Goal: Contribute content: Contribute content

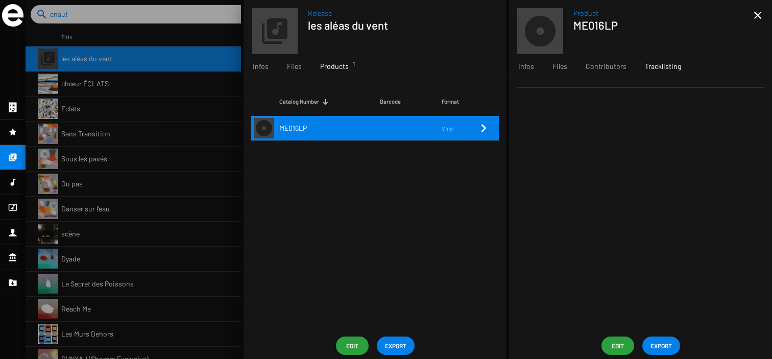
click at [670, 75] on div "Tracklisting" at bounding box center [663, 66] width 55 height 25
click at [655, 345] on span "EXPORT" at bounding box center [660, 345] width 21 height 18
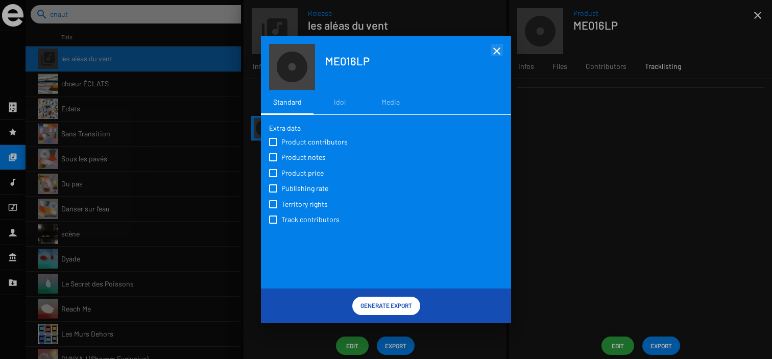
click at [497, 53] on mat-icon "close" at bounding box center [497, 51] width 12 height 12
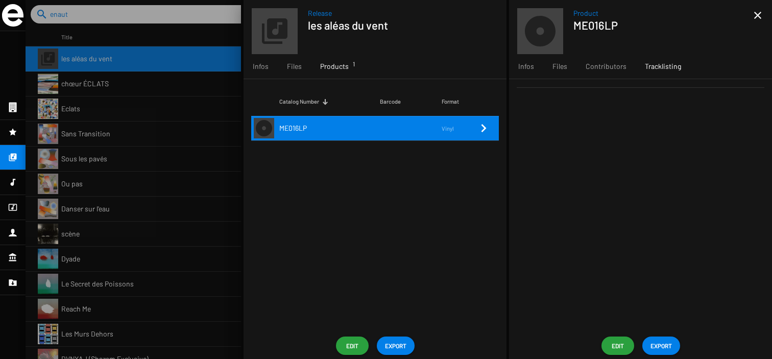
click at [615, 337] on span "Edit" at bounding box center [618, 345] width 16 height 18
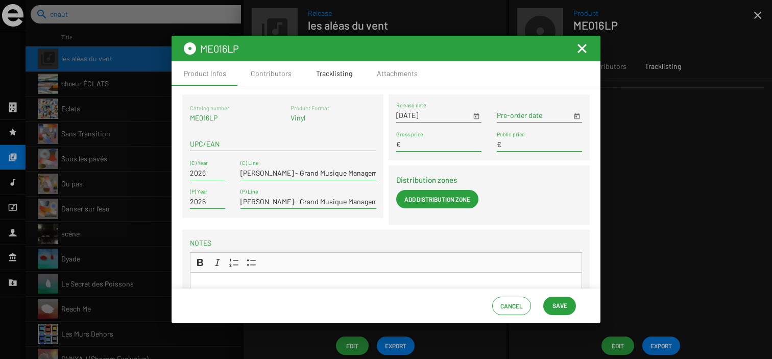
click at [340, 74] on div "Tracklisting" at bounding box center [334, 73] width 36 height 10
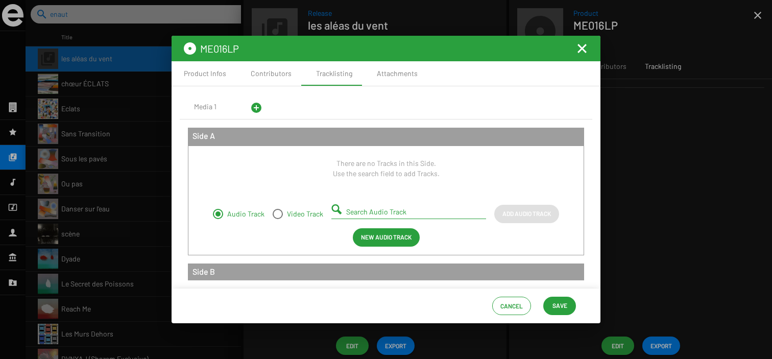
click at [383, 211] on input "Search Audio Track" at bounding box center [410, 212] width 129 height 8
paste input "enchanté.e.s"
click at [421, 212] on input "enchanté.e.s" at bounding box center [410, 212] width 129 height 8
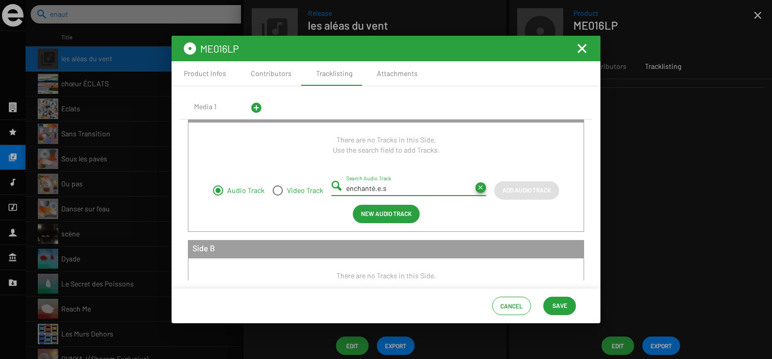
type input "enchanté.e.s"
click at [392, 216] on span "New Audio Track" at bounding box center [386, 213] width 51 height 18
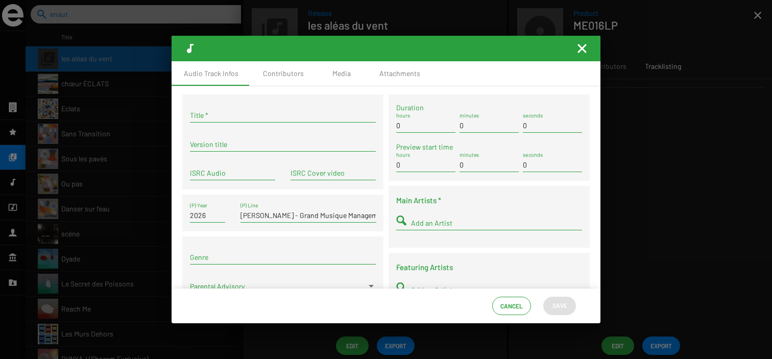
click at [261, 113] on input "Title *" at bounding box center [283, 115] width 186 height 8
click at [586, 51] on mat-icon "Fermer la fenêtre" at bounding box center [582, 48] width 12 height 12
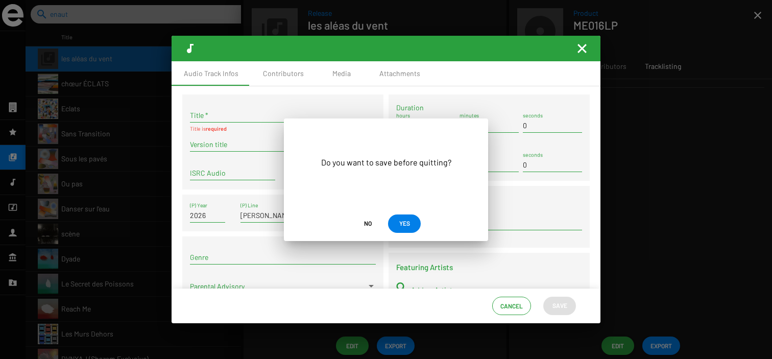
drag, startPoint x: 401, startPoint y: 222, endPoint x: 351, endPoint y: 226, distance: 50.7
click at [350, 226] on mat-dialog-actions "No YES" at bounding box center [386, 223] width 204 height 35
click at [372, 221] on span "No" at bounding box center [367, 223] width 16 height 18
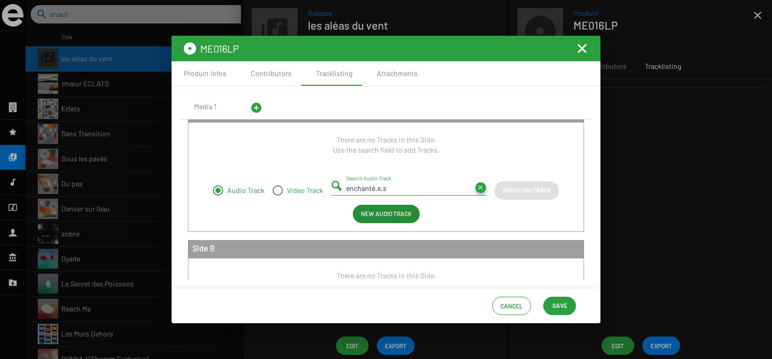
click at [584, 48] on mat-icon "Fermer la fenêtre" at bounding box center [582, 48] width 12 height 12
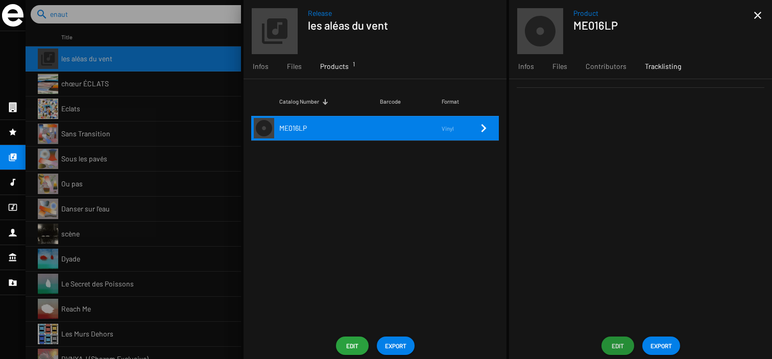
click at [764, 12] on app-overview-header "Product ME016LP close" at bounding box center [640, 27] width 263 height 54
click at [761, 17] on mat-icon "close" at bounding box center [757, 15] width 12 height 12
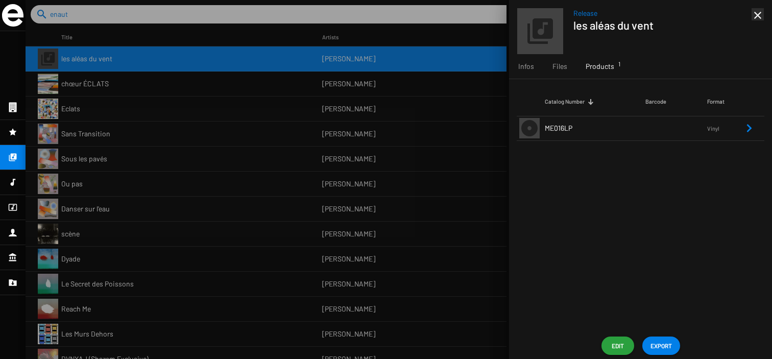
click at [761, 10] on mat-icon "close" at bounding box center [757, 15] width 12 height 12
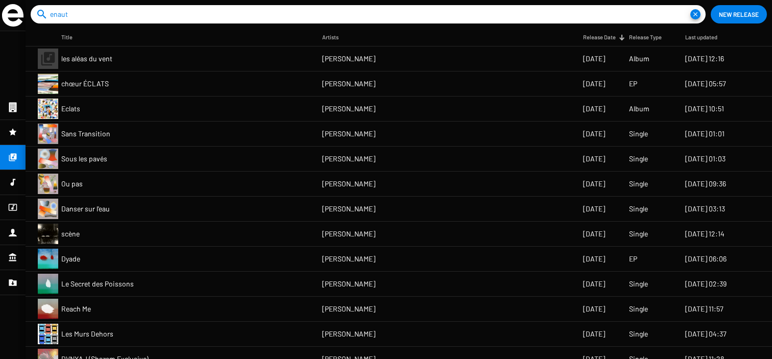
click at [724, 13] on span "New Release" at bounding box center [739, 14] width 40 height 18
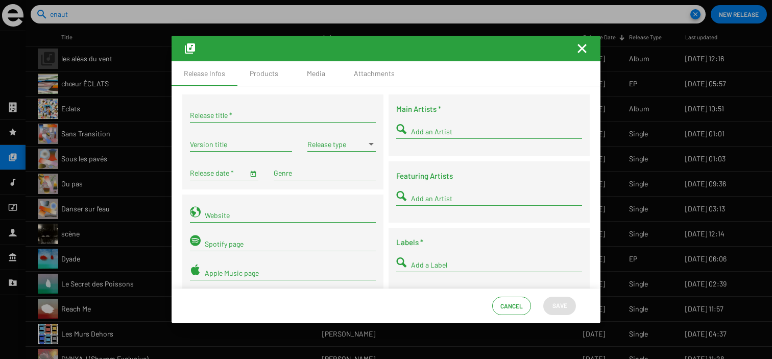
click at [272, 110] on div "Release title *" at bounding box center [283, 113] width 186 height 20
click at [263, 119] on div "Release title *" at bounding box center [283, 113] width 186 height 20
paste input "enchanté.e.s"
type input "enchanté.e.s"
click at [224, 179] on div "Release date *" at bounding box center [219, 170] width 58 height 20
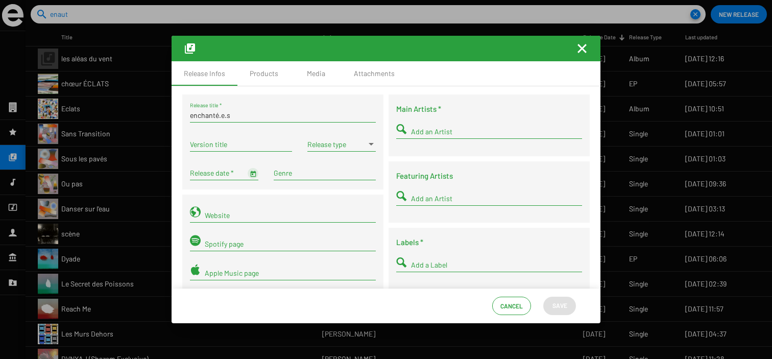
click at [248, 177] on button "Open calendar" at bounding box center [253, 173] width 11 height 11
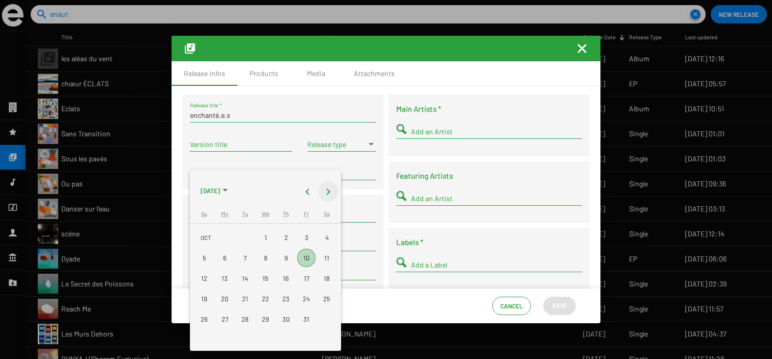
click at [333, 190] on button "Next month" at bounding box center [328, 191] width 20 height 20
click at [288, 259] on div "6" at bounding box center [286, 258] width 18 height 18
type input "11/6/2025"
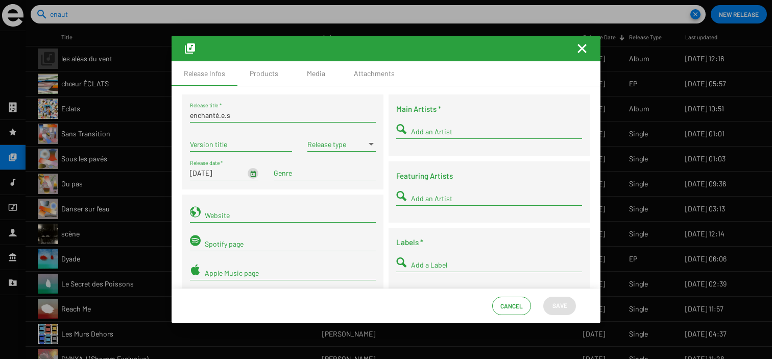
click at [347, 137] on div "Release type" at bounding box center [341, 142] width 68 height 20
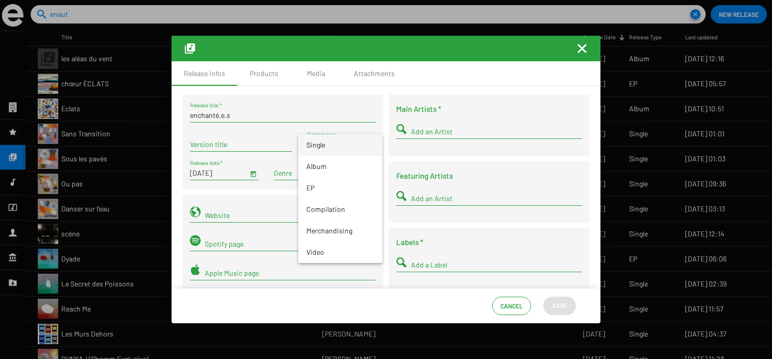
click at [342, 141] on span "Single" at bounding box center [340, 144] width 68 height 21
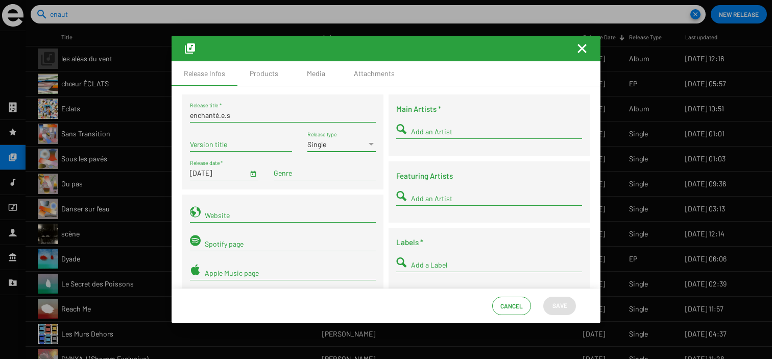
click at [255, 174] on span "Open calendar" at bounding box center [253, 172] width 7 height 9
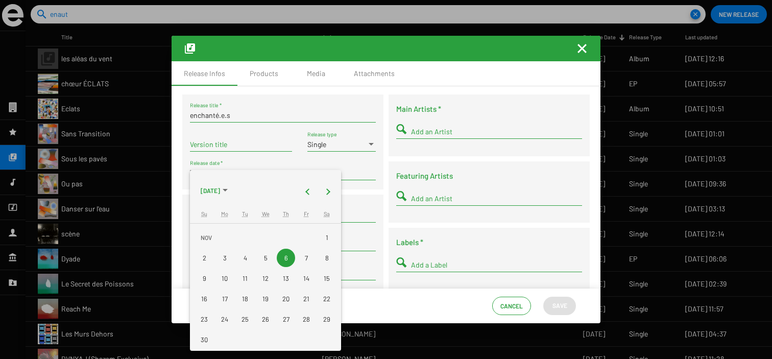
click at [429, 129] on div at bounding box center [386, 179] width 772 height 359
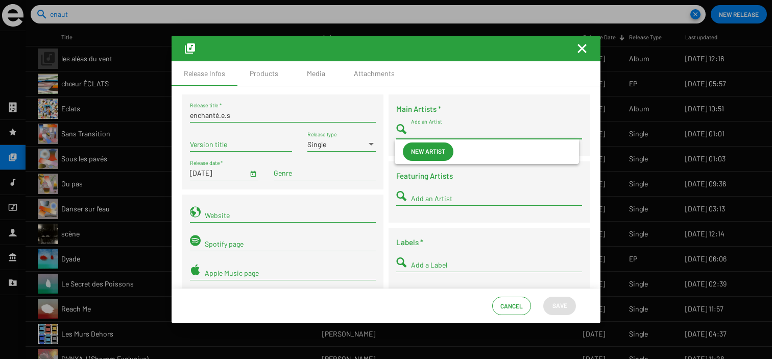
click at [422, 131] on input "Add an Artist" at bounding box center [496, 132] width 171 height 8
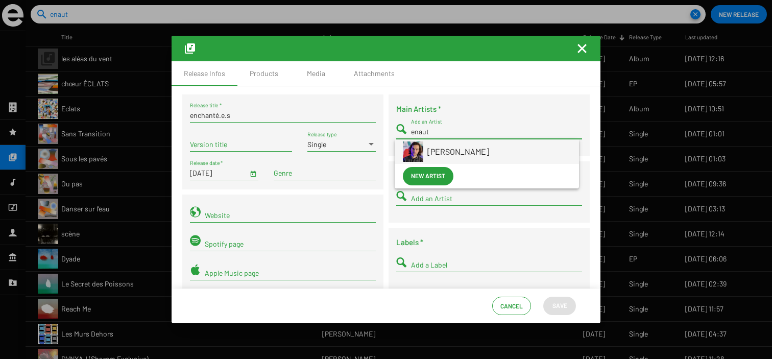
type input "enaut"
click at [482, 159] on span "[PERSON_NAME]" at bounding box center [498, 151] width 143 height 25
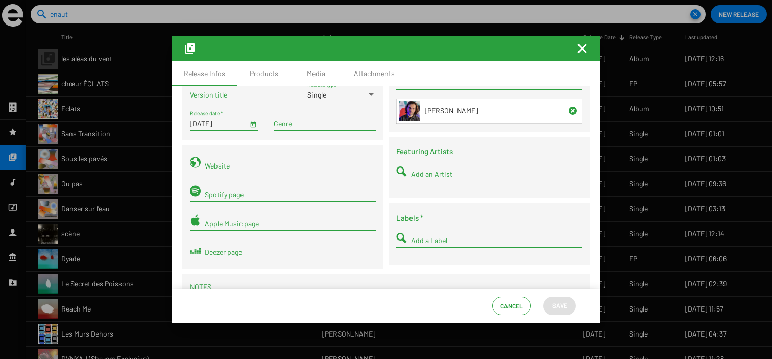
scroll to position [62, 0]
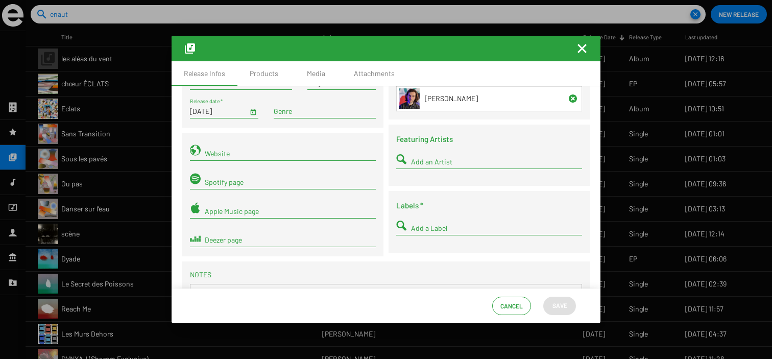
click at [445, 234] on div "Add a Label" at bounding box center [496, 225] width 171 height 20
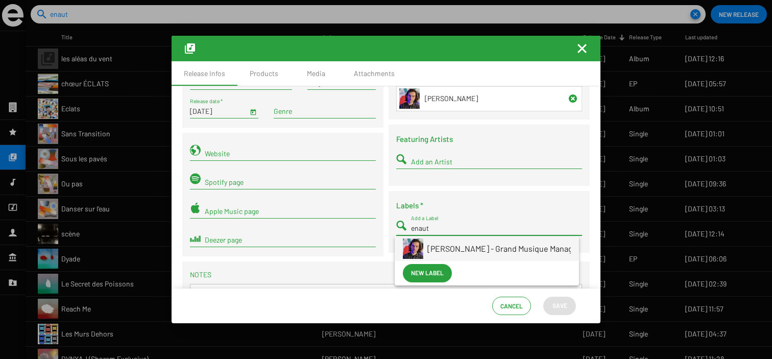
type input "enaut"
click at [495, 242] on span "[PERSON_NAME] - Grand Musique Management" at bounding box center [511, 248] width 169 height 25
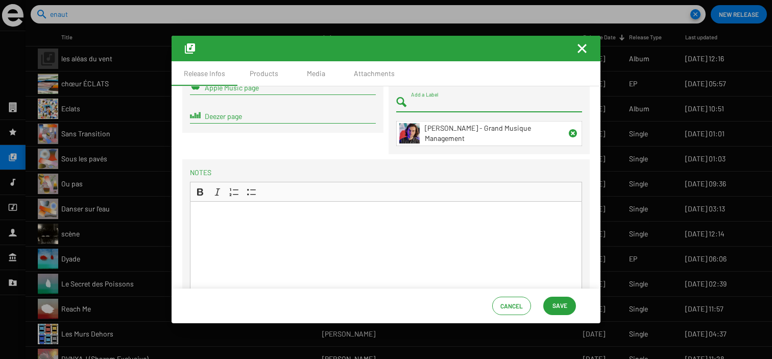
scroll to position [0, 0]
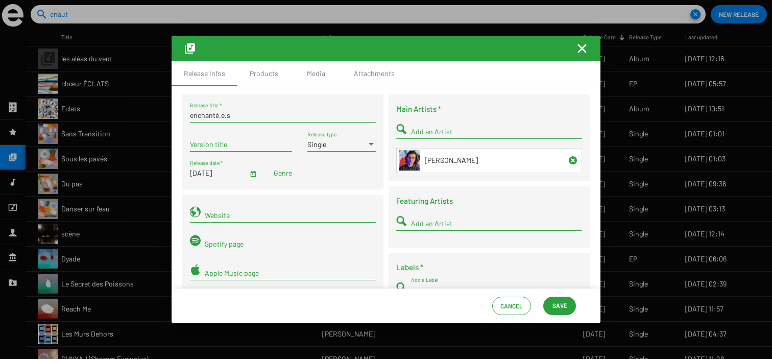
click at [557, 308] on span "Save" at bounding box center [559, 305] width 15 height 18
click at [263, 77] on div "Products" at bounding box center [264, 73] width 29 height 10
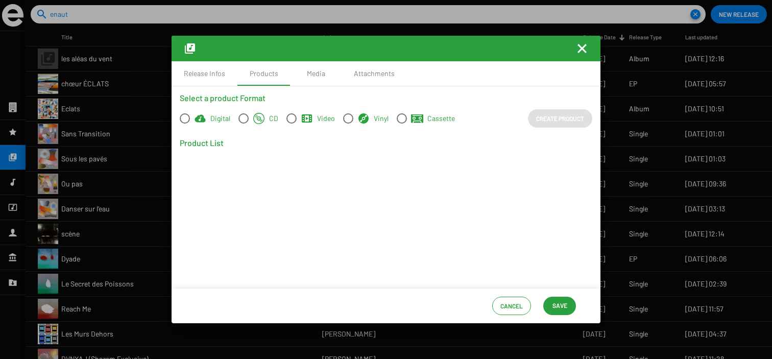
click at [208, 122] on span "Digital" at bounding box center [210, 118] width 40 height 12
click at [185, 124] on input "Digital" at bounding box center [184, 124] width 1 height 1
radio input "true"
click at [553, 127] on span "Create Product" at bounding box center [560, 118] width 48 height 18
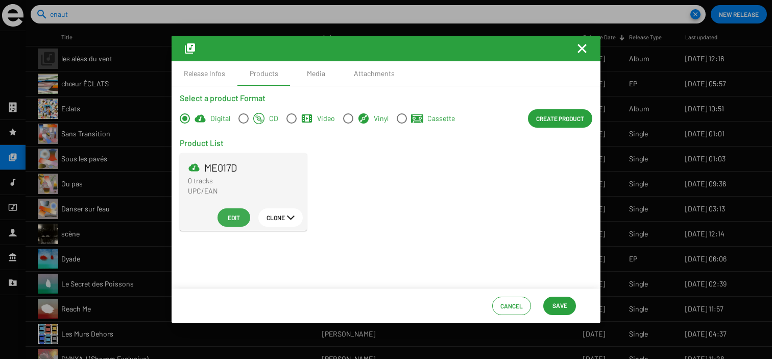
click at [235, 221] on span "Edit" at bounding box center [234, 217] width 16 height 18
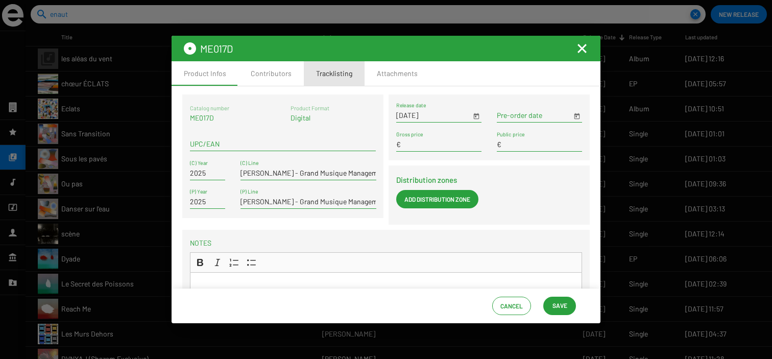
click at [332, 79] on div "Tracklisting" at bounding box center [334, 73] width 36 height 10
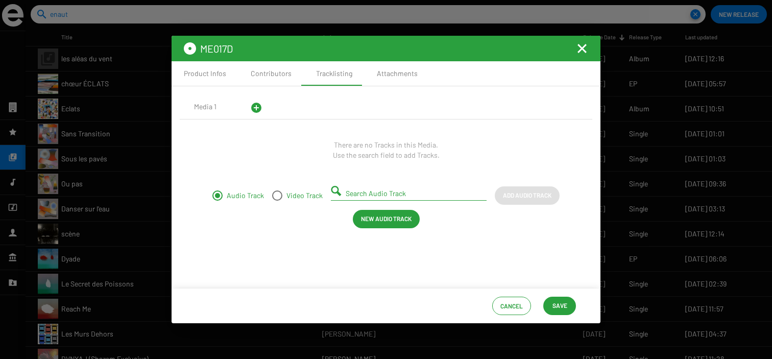
click at [371, 191] on input "Search Audio Track" at bounding box center [411, 193] width 130 height 8
paste input "enchanté.e.s"
type input "enchanté.e.s"
click at [392, 220] on span "New Audio Track" at bounding box center [386, 218] width 51 height 18
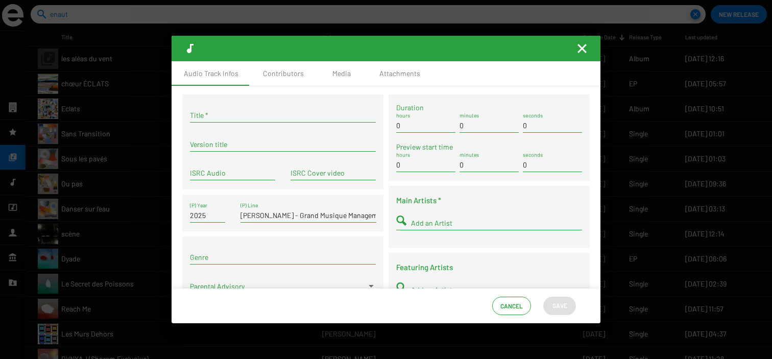
click at [313, 122] on div "Title *" at bounding box center [283, 113] width 186 height 20
paste input "enchanté.e.s"
type input "enchanté.e.s"
click at [261, 182] on div "ISRC Audio" at bounding box center [232, 174] width 85 height 29
click at [261, 174] on input "ISRC Audio" at bounding box center [232, 173] width 85 height 8
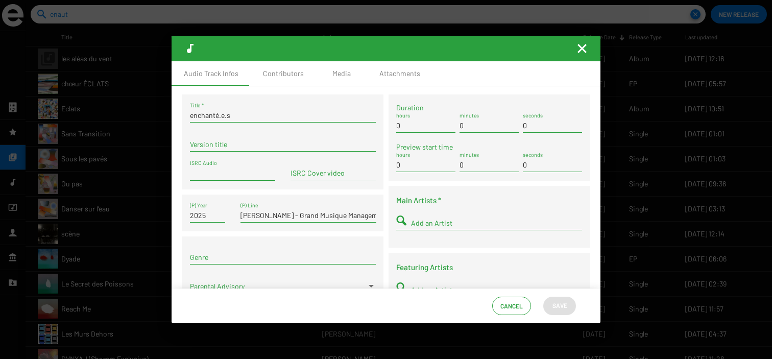
paste input "FR-9W1-25-44768"
type input "FR-9W1-25-44768"
click at [482, 126] on input "0" at bounding box center [488, 126] width 59 height 8
type input "03"
click at [561, 128] on input "0" at bounding box center [552, 126] width 59 height 8
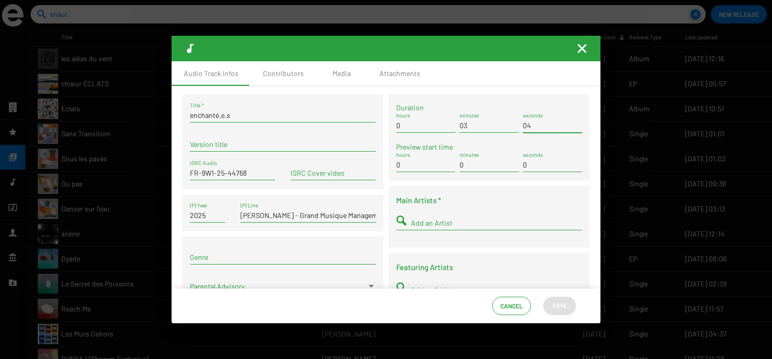
type input "04"
click at [458, 223] on input "Add an Artist" at bounding box center [496, 223] width 171 height 8
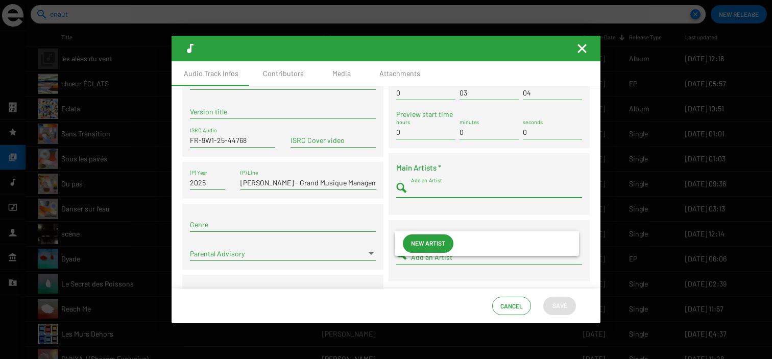
scroll to position [33, 0]
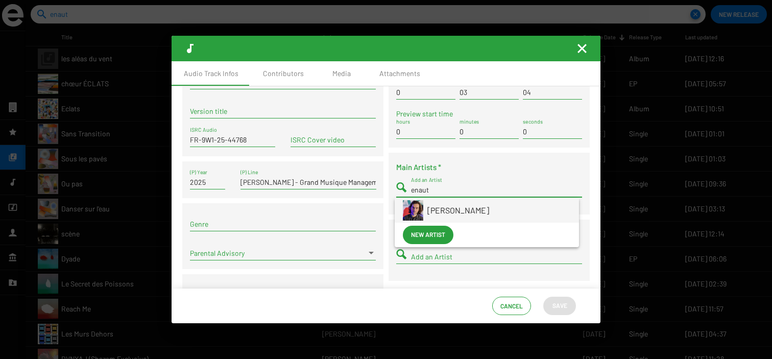
type input "enaut"
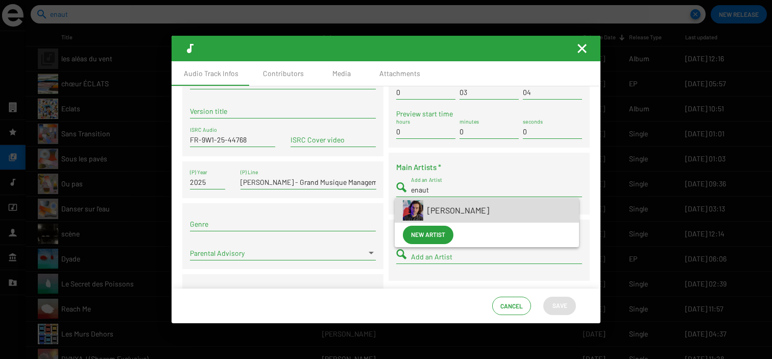
click at [480, 210] on span "[PERSON_NAME]" at bounding box center [498, 210] width 143 height 25
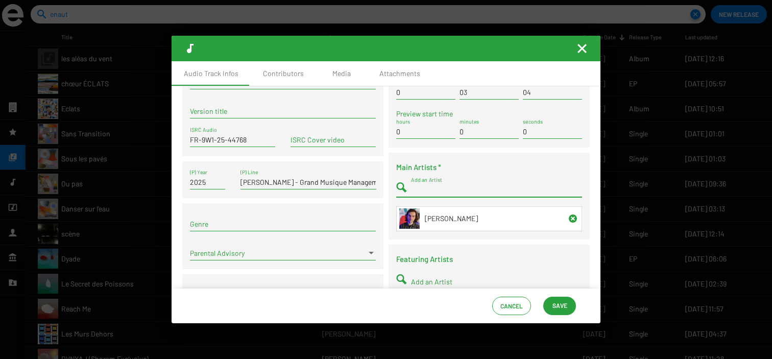
scroll to position [56, 0]
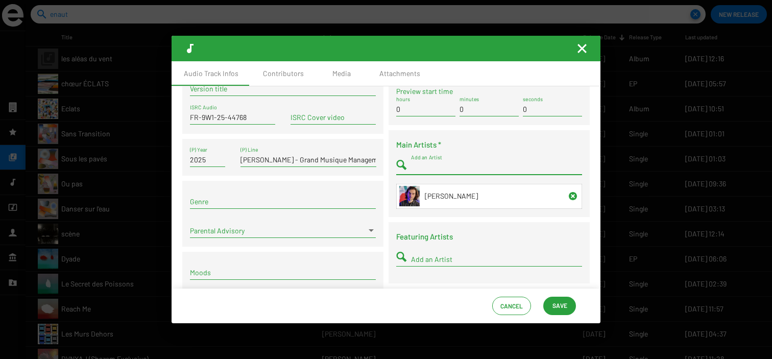
click at [560, 302] on span "Save" at bounding box center [559, 305] width 15 height 18
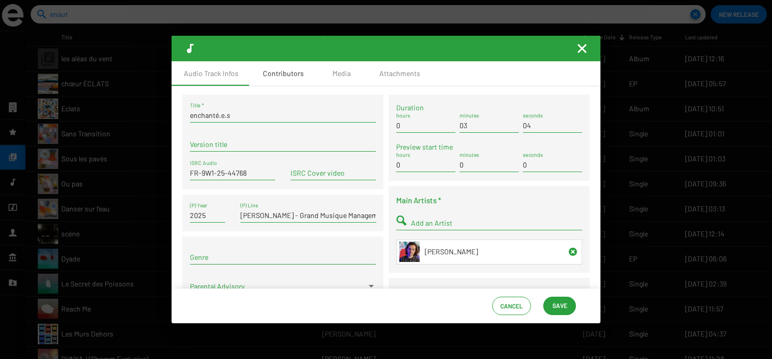
click at [294, 78] on div "Contributors" at bounding box center [283, 73] width 41 height 10
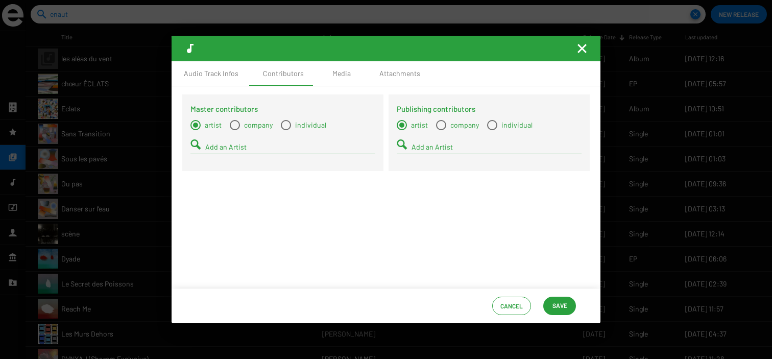
click at [285, 148] on input "Add an Artist" at bounding box center [290, 147] width 170 height 8
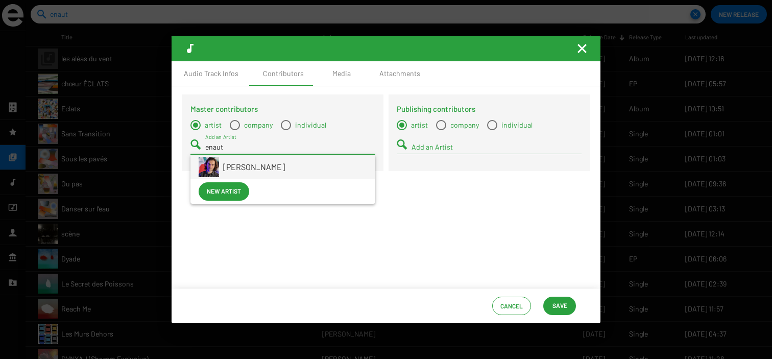
type input "enaut"
click at [282, 168] on span "[PERSON_NAME]" at bounding box center [295, 167] width 144 height 25
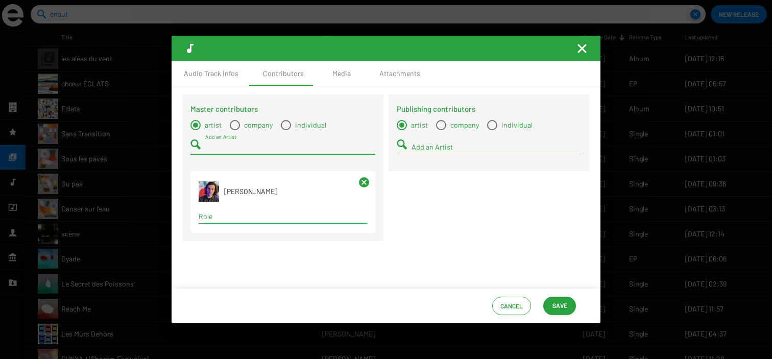
click at [242, 219] on input "Role" at bounding box center [283, 216] width 168 height 8
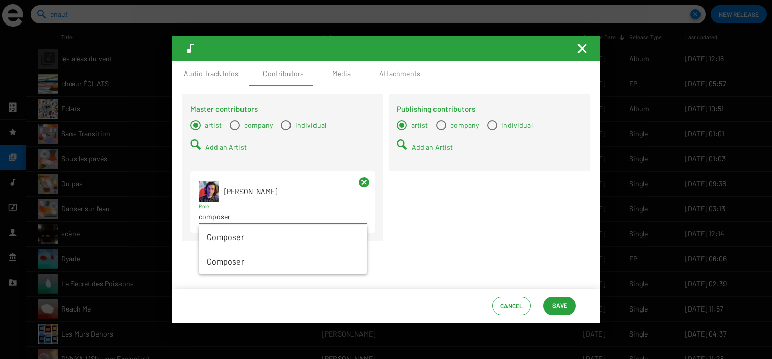
type input "composer"
click at [252, 238] on span "Composer" at bounding box center [283, 237] width 152 height 25
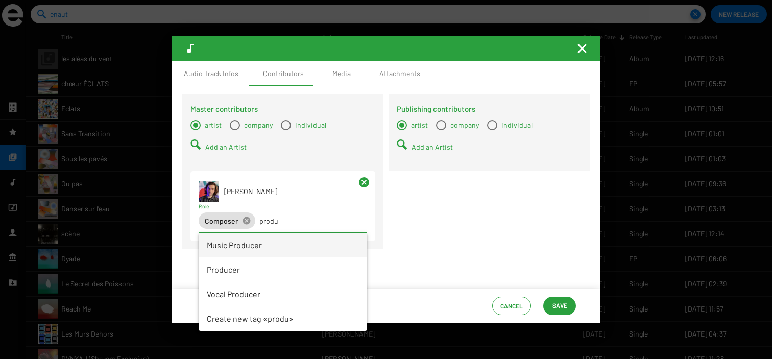
type input "produ"
drag, startPoint x: 268, startPoint y: 245, endPoint x: 260, endPoint y: 268, distance: 24.4
click at [260, 268] on div "Music Producer Producer Vocal Producer Create new tag «produ»" at bounding box center [283, 282] width 168 height 98
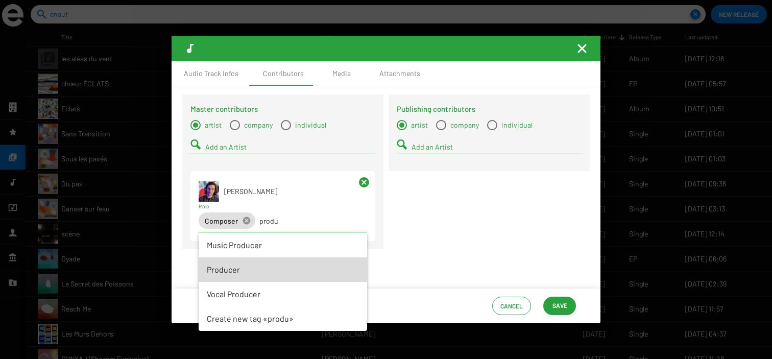
click at [260, 268] on span "Producer" at bounding box center [283, 269] width 152 height 25
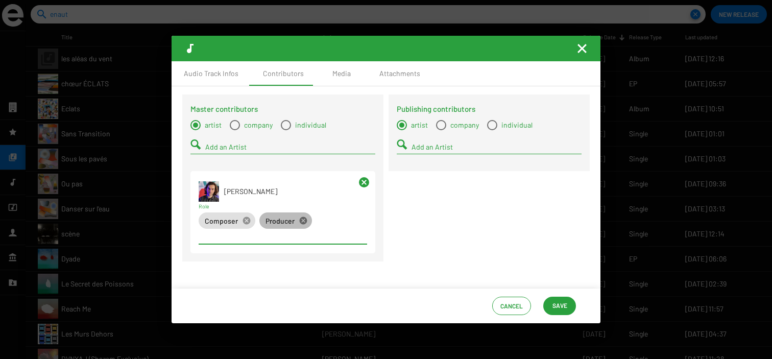
click at [302, 223] on mat-icon "cancel" at bounding box center [303, 220] width 9 height 9
click at [302, 223] on input "Role" at bounding box center [313, 221] width 108 height 8
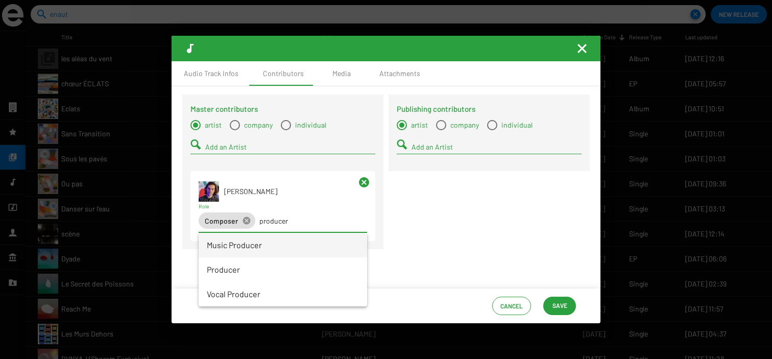
type input "producer"
click at [288, 242] on span "Music Producer" at bounding box center [283, 245] width 152 height 25
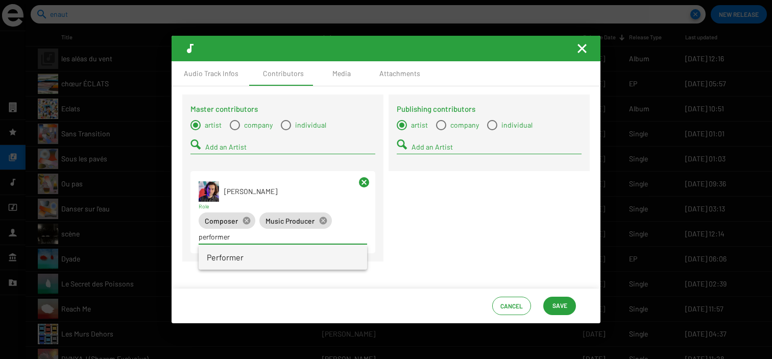
type input "performer"
click at [309, 257] on span "Performer" at bounding box center [283, 257] width 152 height 25
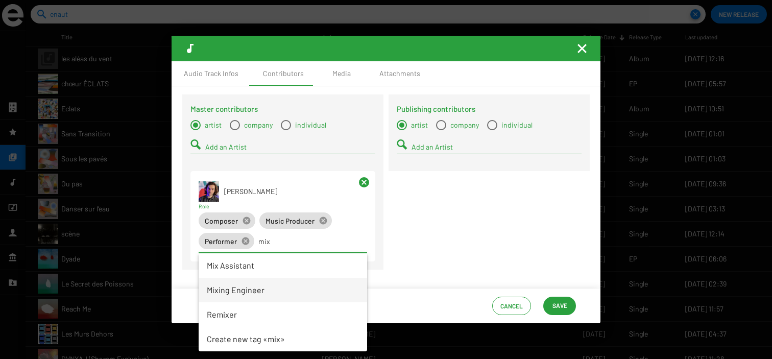
type input "mix"
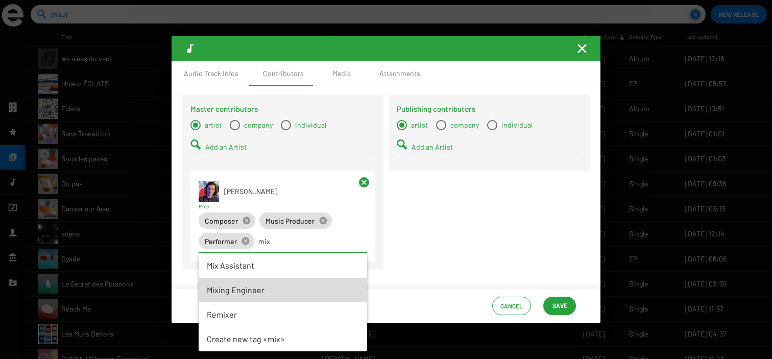
click at [290, 289] on span "Mixing Engineer" at bounding box center [283, 290] width 152 height 25
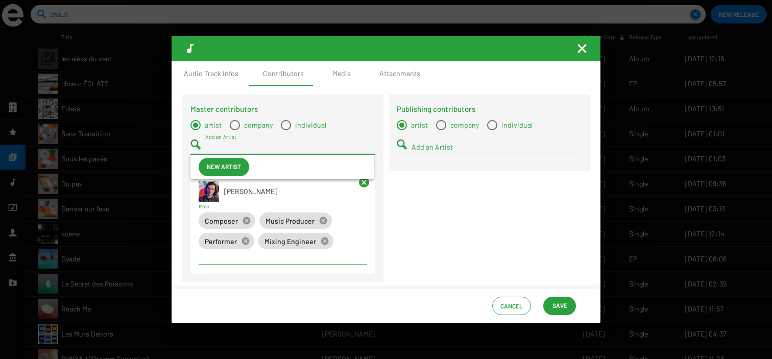
click at [323, 143] on input "Add an Artist" at bounding box center [290, 147] width 170 height 8
paste input "Alex Gopher"
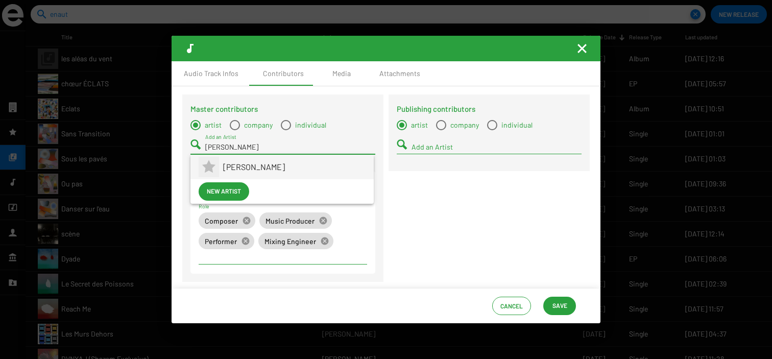
type input "Alex Gopher"
click at [265, 169] on span "Alex Gopher" at bounding box center [294, 167] width 142 height 25
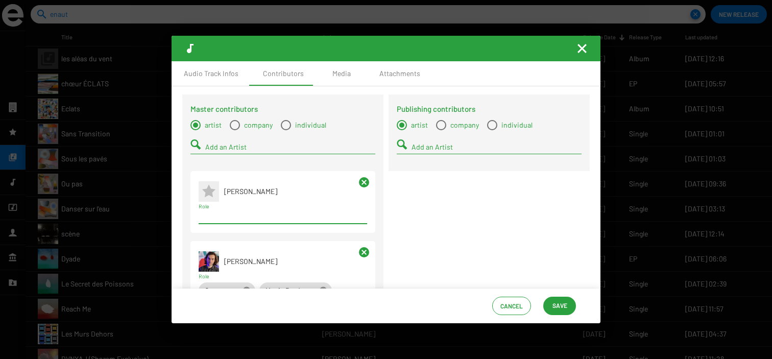
click at [245, 221] on input "Role" at bounding box center [283, 216] width 168 height 8
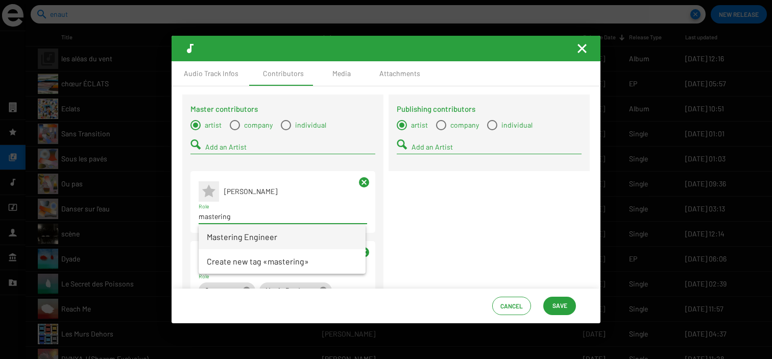
type input "mastering"
click at [255, 231] on span "Mastering Engineer" at bounding box center [282, 237] width 151 height 25
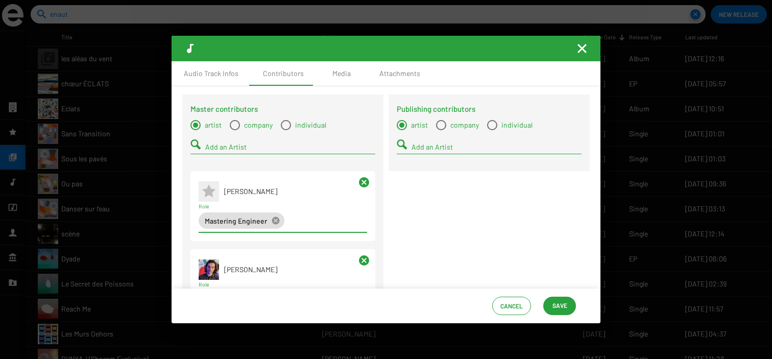
click at [421, 152] on div "Add an Artist" at bounding box center [496, 144] width 170 height 20
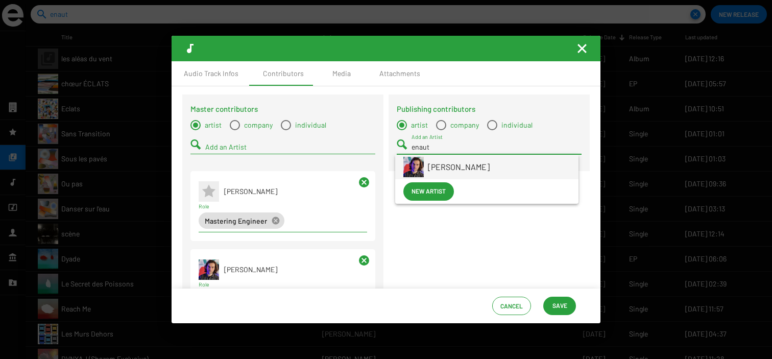
type input "enaut"
click at [476, 171] on span "[PERSON_NAME]" at bounding box center [499, 167] width 142 height 25
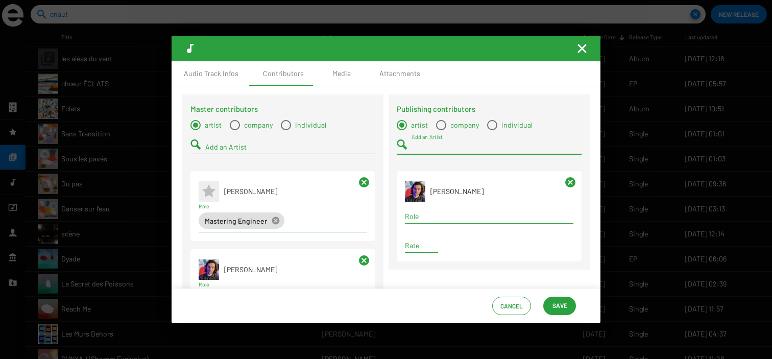
click at [437, 227] on div "Role" at bounding box center [489, 218] width 168 height 29
click at [434, 218] on input "Role" at bounding box center [489, 216] width 168 height 8
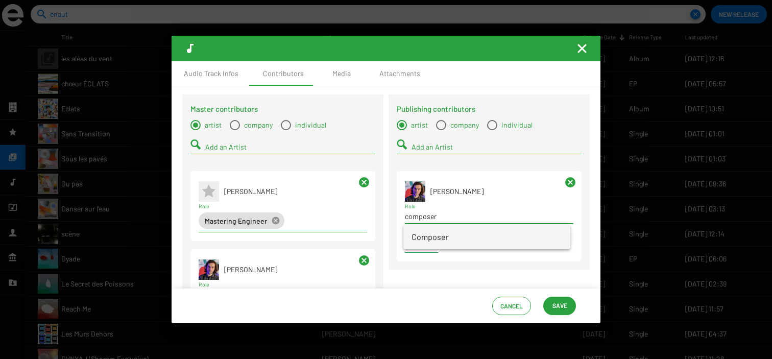
type input "composer"
click at [455, 234] on span "Composer" at bounding box center [486, 237] width 151 height 25
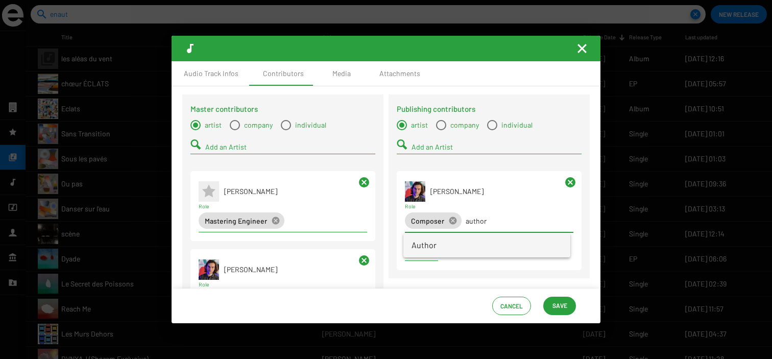
type input "author"
click at [468, 243] on span "Author" at bounding box center [486, 245] width 151 height 25
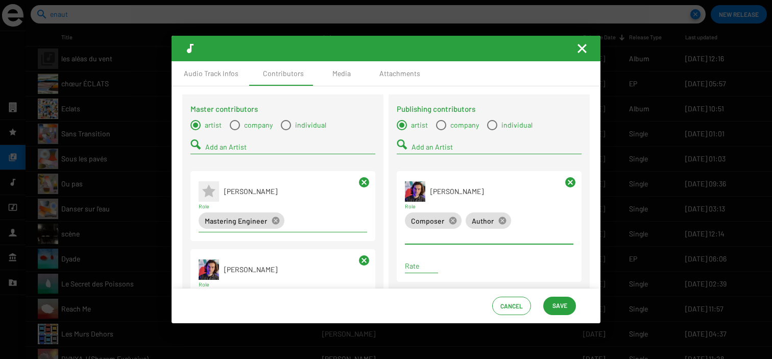
click at [562, 305] on span "Save" at bounding box center [559, 305] width 15 height 18
click at [338, 75] on div "Media" at bounding box center [341, 73] width 18 height 10
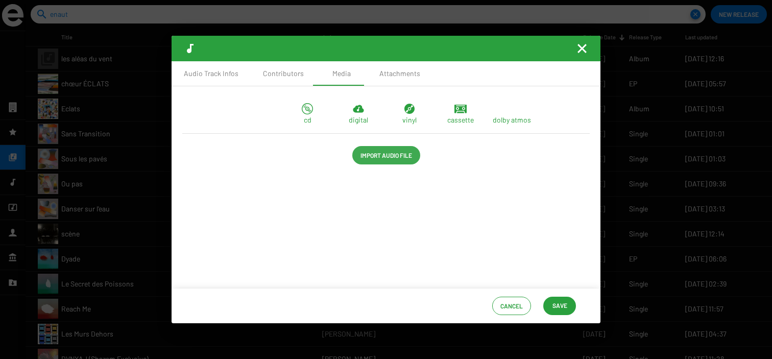
click at [388, 161] on span "Import Audio File" at bounding box center [386, 155] width 52 height 18
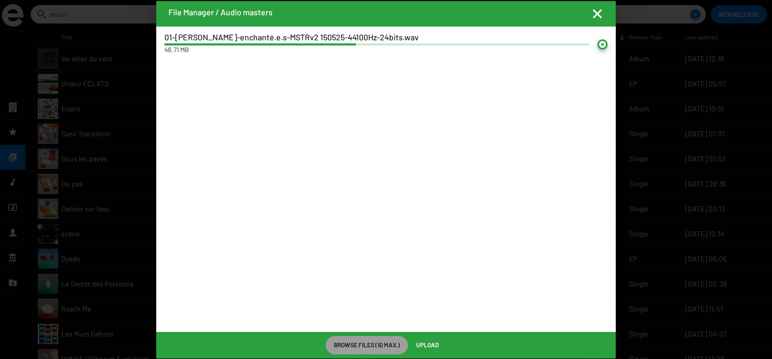
click at [432, 346] on span "Upload" at bounding box center [427, 344] width 22 height 18
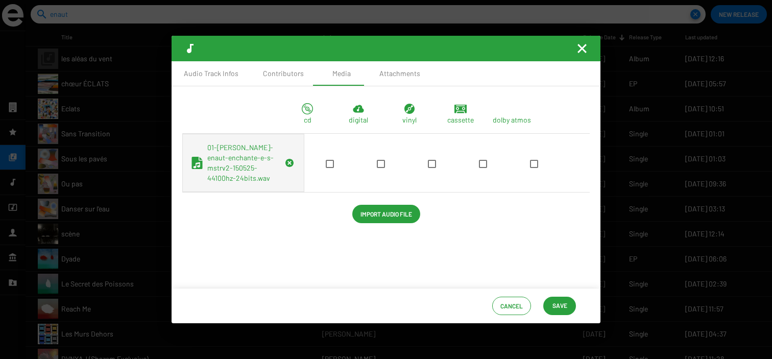
click at [355, 168] on div at bounding box center [380, 163] width 51 height 10
click at [377, 168] on span at bounding box center [381, 164] width 8 height 8
click at [380, 168] on input "checkbox" at bounding box center [380, 168] width 1 height 1
click at [562, 309] on span "Save" at bounding box center [559, 305] width 15 height 18
click at [581, 52] on mat-icon "Fermer la fenêtre" at bounding box center [582, 48] width 12 height 12
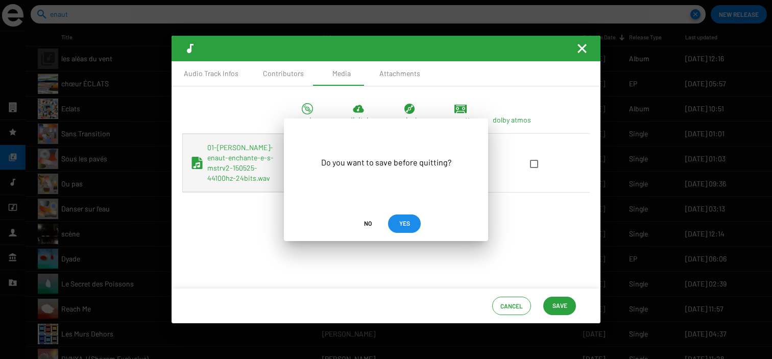
click at [402, 223] on span "YES" at bounding box center [404, 223] width 11 height 18
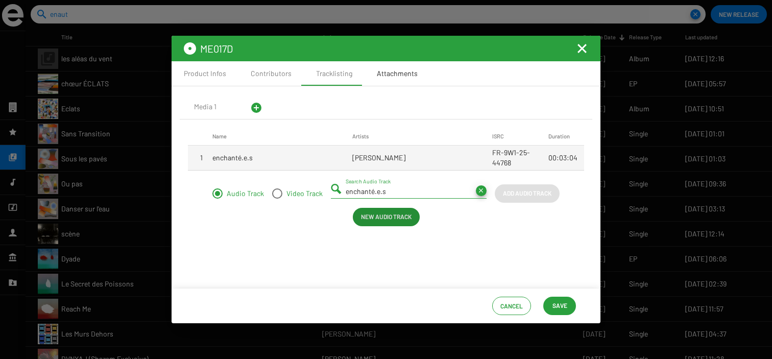
click at [377, 74] on div "Attachments" at bounding box center [397, 73] width 41 height 10
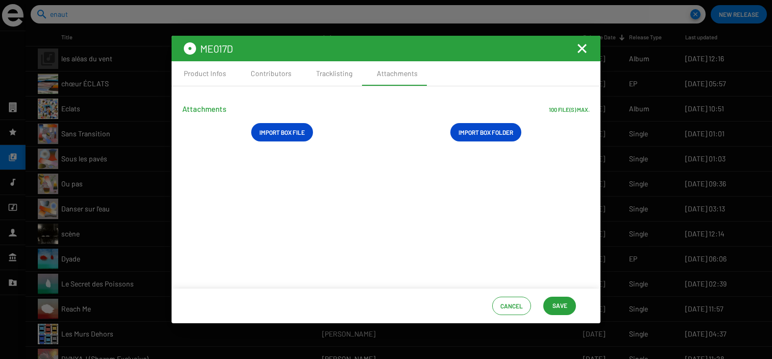
click at [553, 299] on span "Save" at bounding box center [559, 305] width 15 height 18
click at [580, 48] on mat-icon "Fermer la fenêtre" at bounding box center [582, 48] width 12 height 12
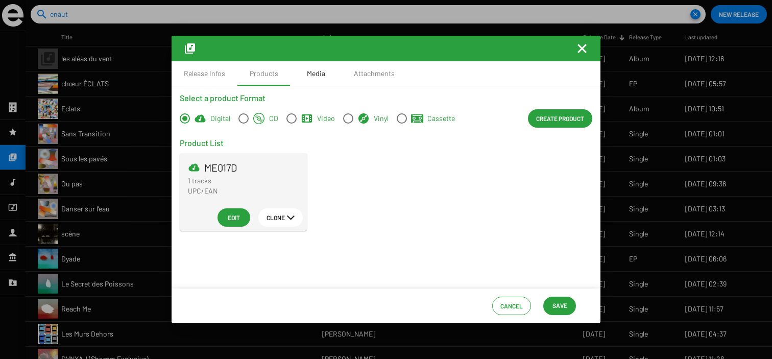
click at [329, 74] on div "Media" at bounding box center [315, 73] width 51 height 25
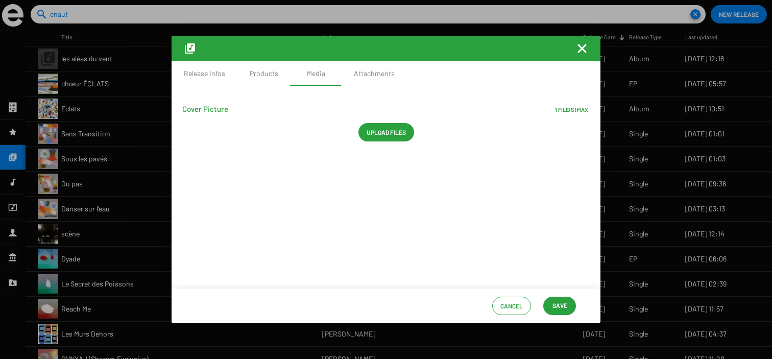
click at [371, 133] on span "Upload files" at bounding box center [386, 132] width 39 height 18
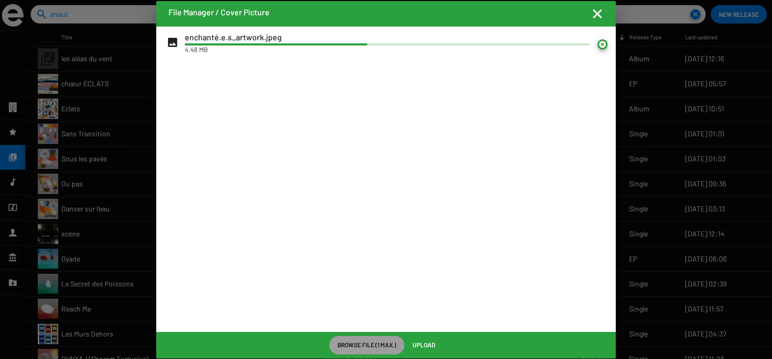
click at [429, 347] on span "Upload" at bounding box center [423, 344] width 22 height 18
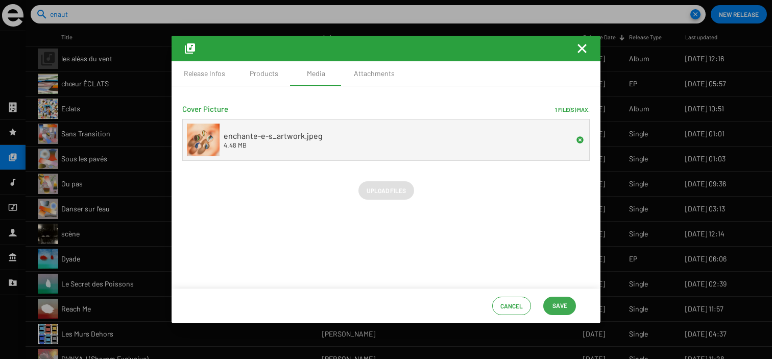
click at [560, 311] on span "Save" at bounding box center [559, 305] width 15 height 18
click at [585, 53] on mat-icon "Fermer la fenêtre" at bounding box center [582, 48] width 12 height 12
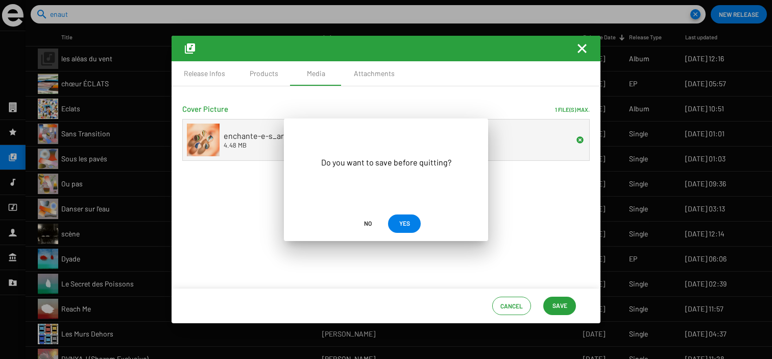
click at [415, 222] on button "YES" at bounding box center [404, 223] width 33 height 18
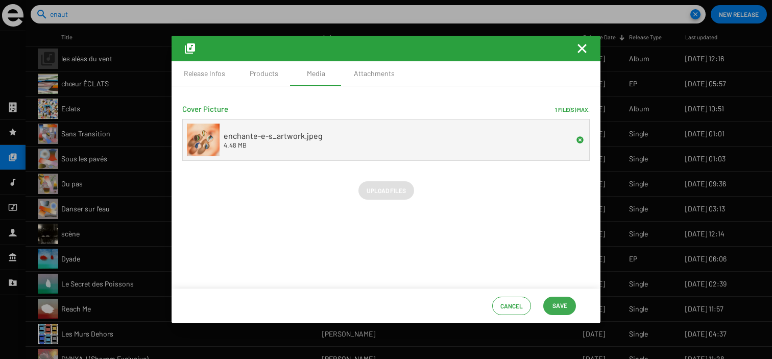
click at [560, 305] on span "Save" at bounding box center [559, 305] width 15 height 18
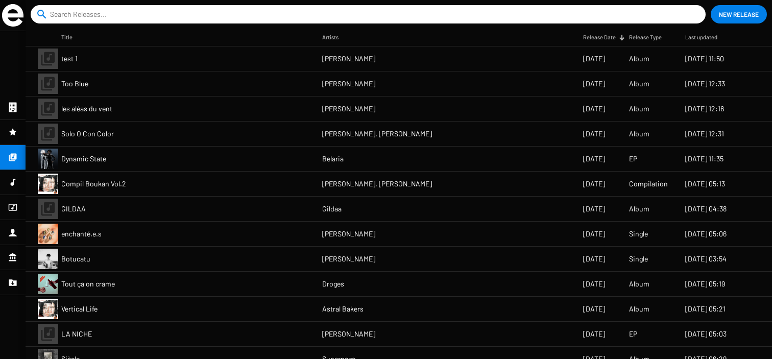
click at [128, 14] on input at bounding box center [370, 14] width 640 height 18
click at [128, 14] on input "enaut" at bounding box center [370, 14] width 640 height 18
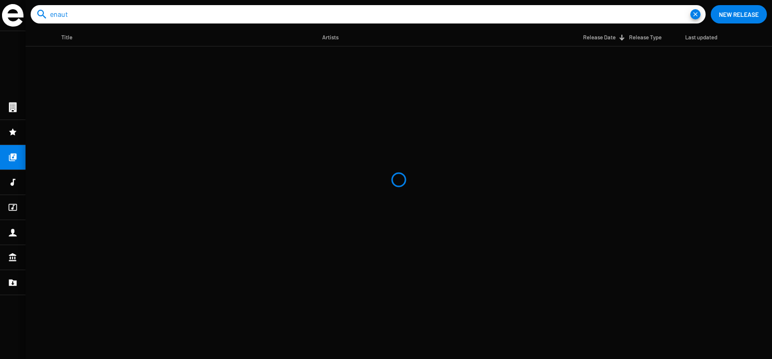
type input "enaut"
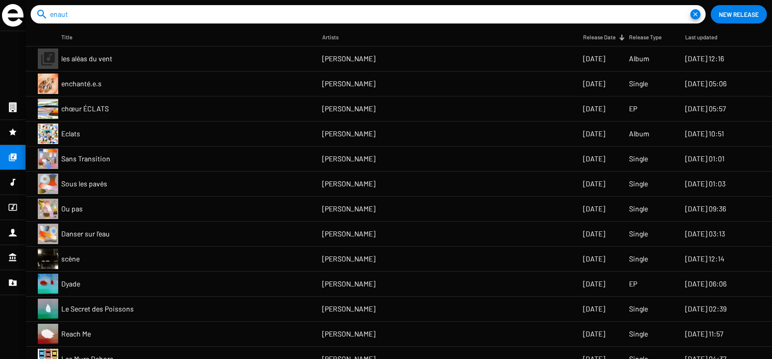
click at [181, 62] on mat-cell "les aléas du vent" at bounding box center [191, 58] width 261 height 25
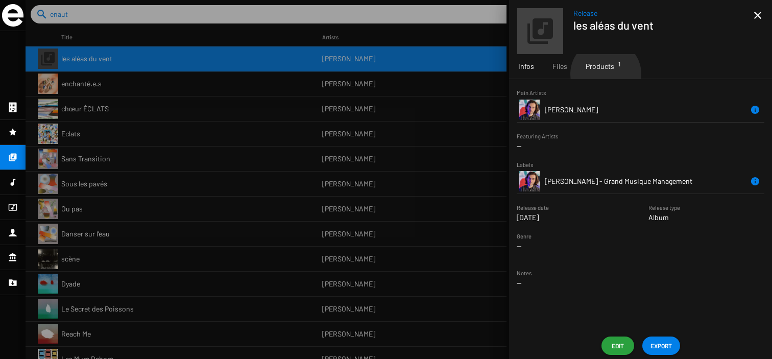
click at [605, 74] on div "Products 1" at bounding box center [599, 66] width 47 height 25
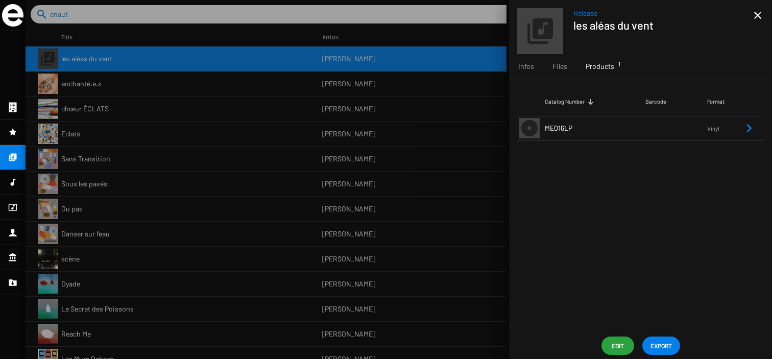
click at [660, 340] on span "EXPORT" at bounding box center [660, 345] width 21 height 18
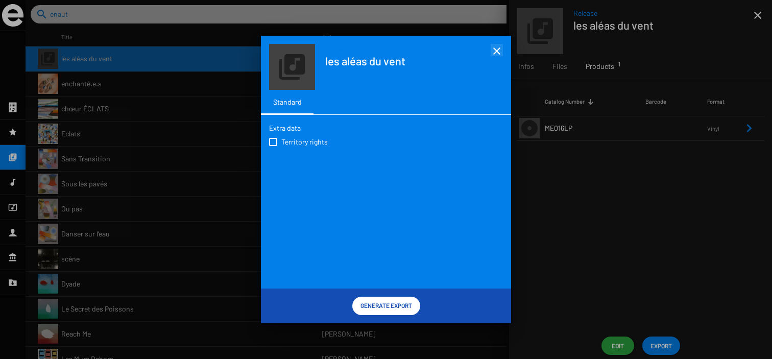
click at [495, 48] on mat-icon "close" at bounding box center [497, 51] width 12 height 12
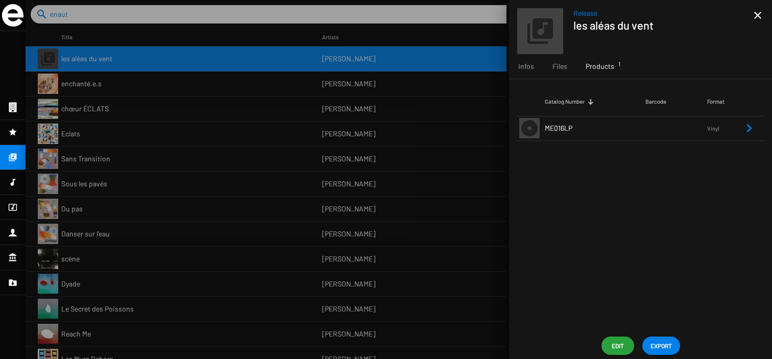
click at [603, 341] on button "Edit" at bounding box center [617, 345] width 33 height 18
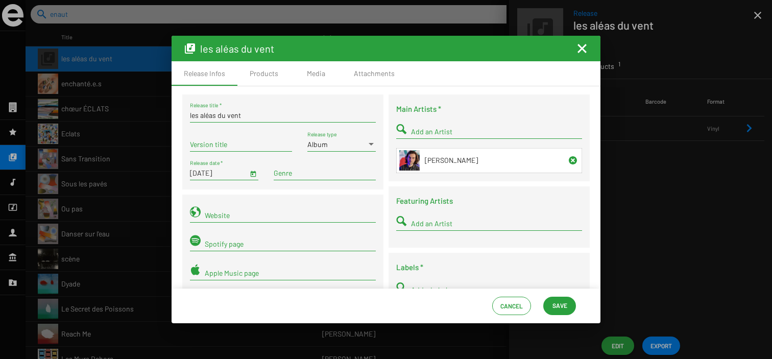
click at [585, 46] on mat-icon "Fermer la fenêtre" at bounding box center [582, 48] width 12 height 12
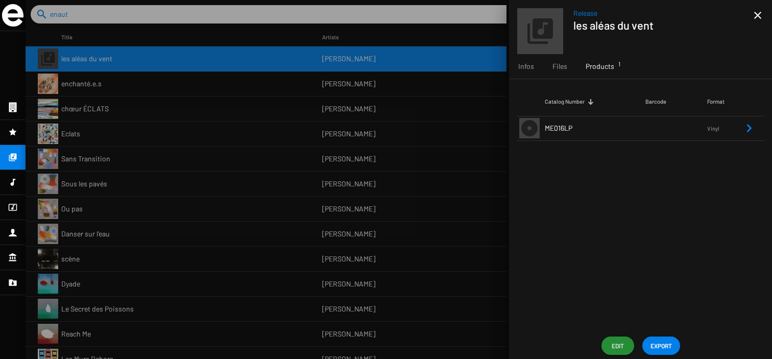
click at [754, 13] on mat-icon "close" at bounding box center [757, 15] width 12 height 12
